Goal: Task Accomplishment & Management: Manage account settings

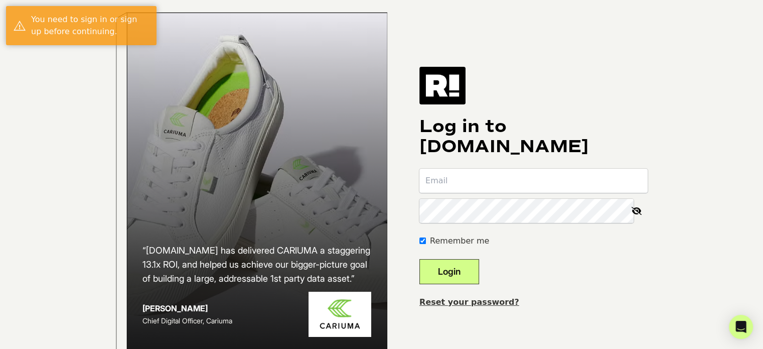
type input "cpolachi@maxwoodfurniture.com"
click at [471, 276] on button "Login" at bounding box center [449, 271] width 60 height 25
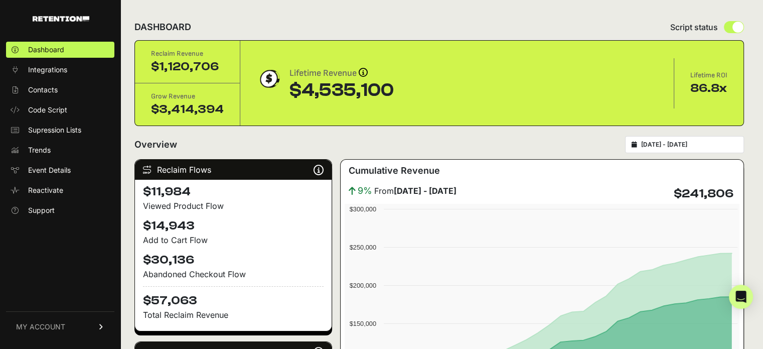
click at [101, 324] on icon at bounding box center [101, 326] width 7 height 6
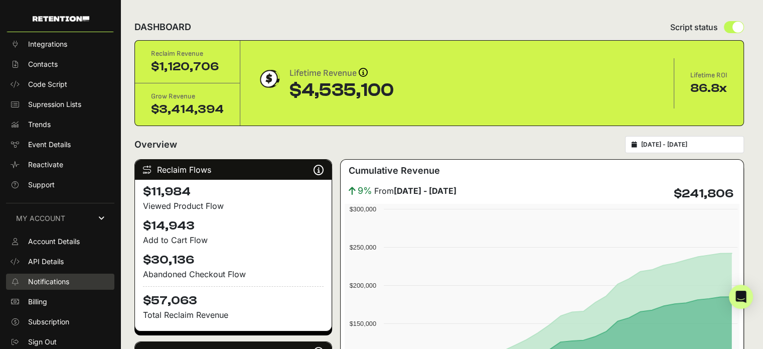
scroll to position [33, 0]
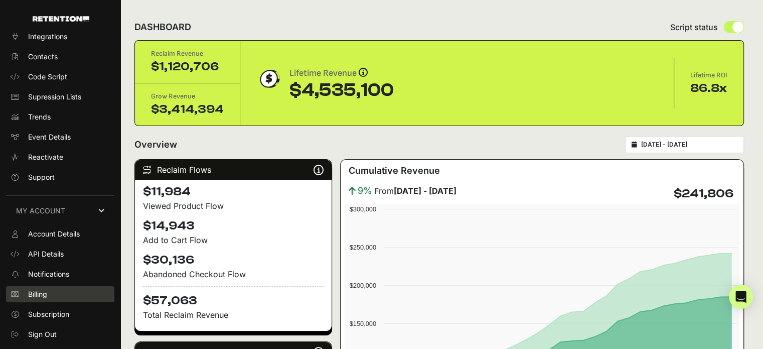
click at [37, 289] on span "Billing" at bounding box center [37, 294] width 19 height 10
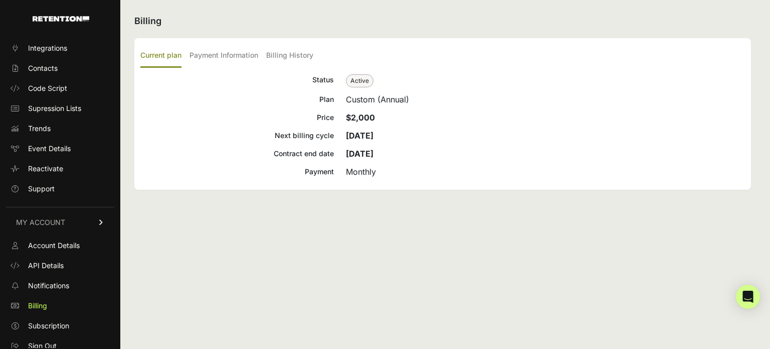
scroll to position [33, 0]
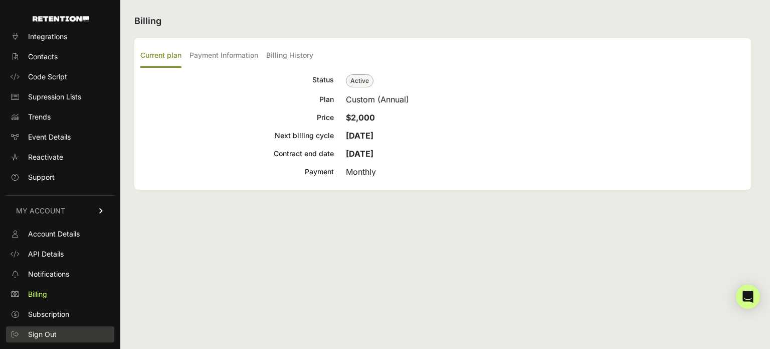
click at [50, 326] on link "Sign Out" at bounding box center [60, 334] width 108 height 16
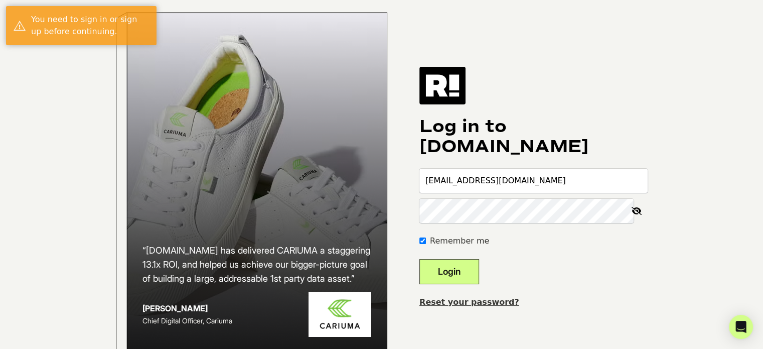
click at [500, 193] on input "[EMAIL_ADDRESS][DOMAIN_NAME]" at bounding box center [533, 180] width 228 height 24
type input "[EMAIL_ADDRESS][DOMAIN_NAME]"
click at [473, 275] on button "Login" at bounding box center [449, 271] width 60 height 25
